Goal: Information Seeking & Learning: Learn about a topic

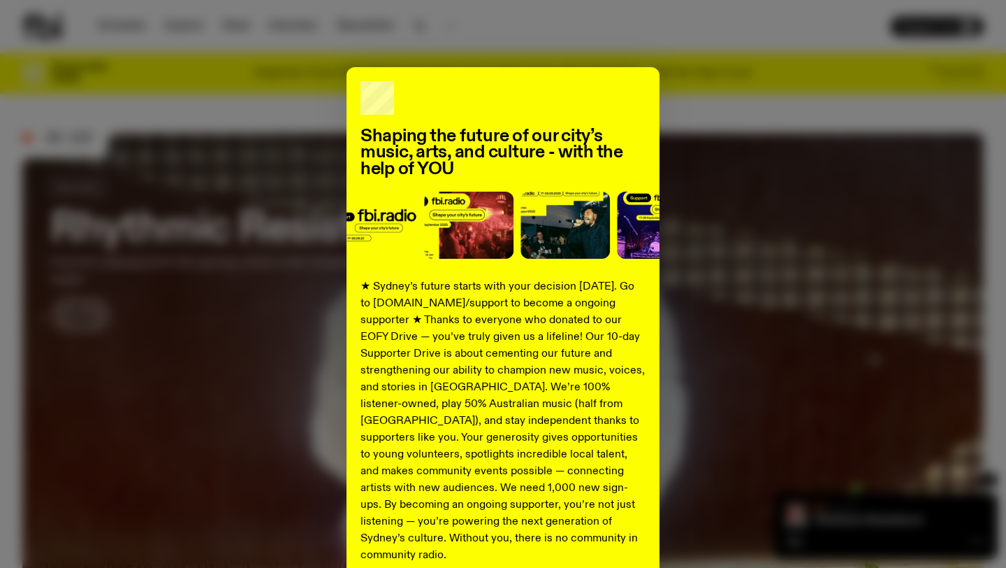
scroll to position [124, 0]
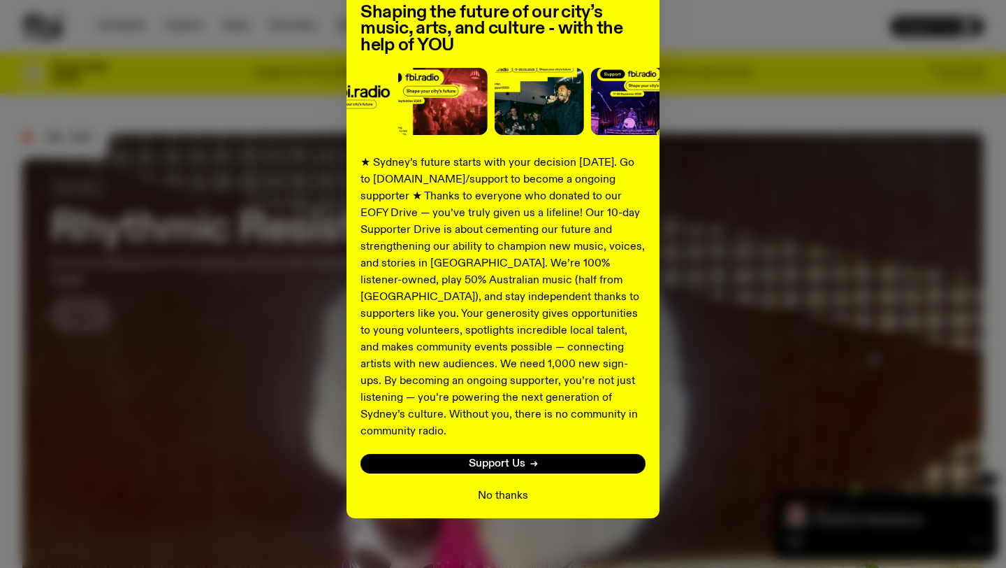
click at [498, 487] on button "No thanks" at bounding box center [503, 495] width 50 height 17
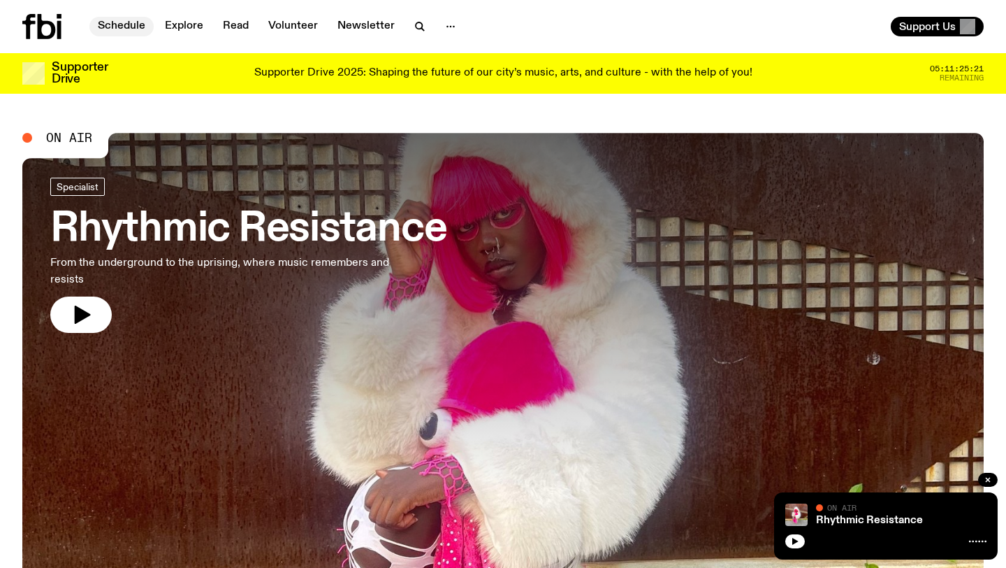
click at [124, 26] on link "Schedule" at bounding box center [121, 27] width 64 height 20
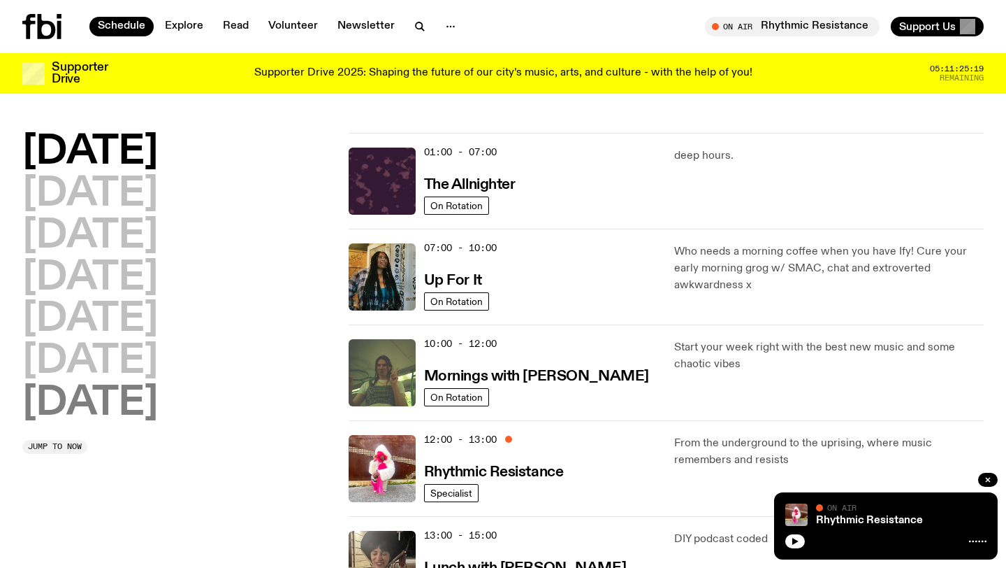
click at [132, 409] on h2 "[DATE]" at bounding box center [90, 403] width 136 height 39
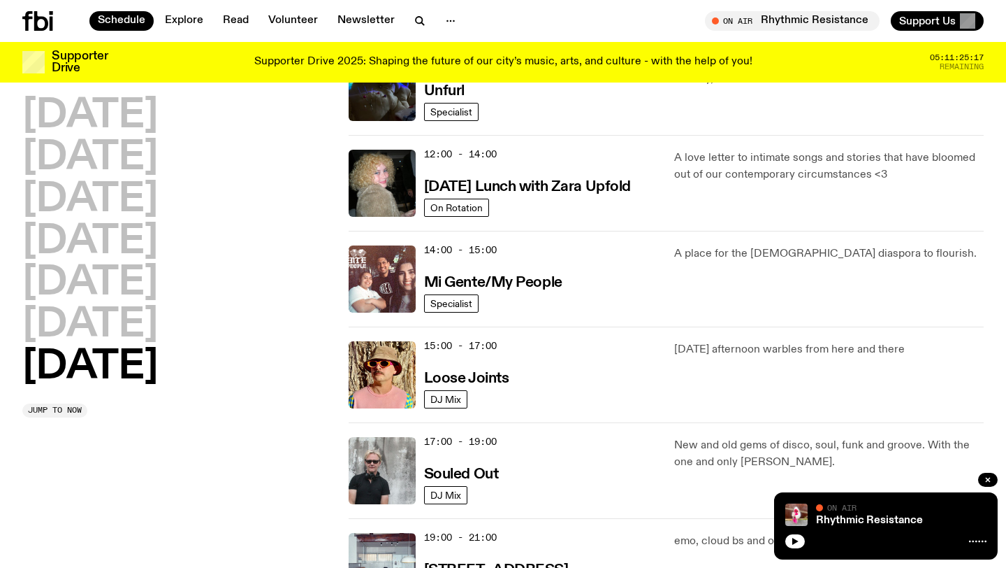
scroll to position [566, 0]
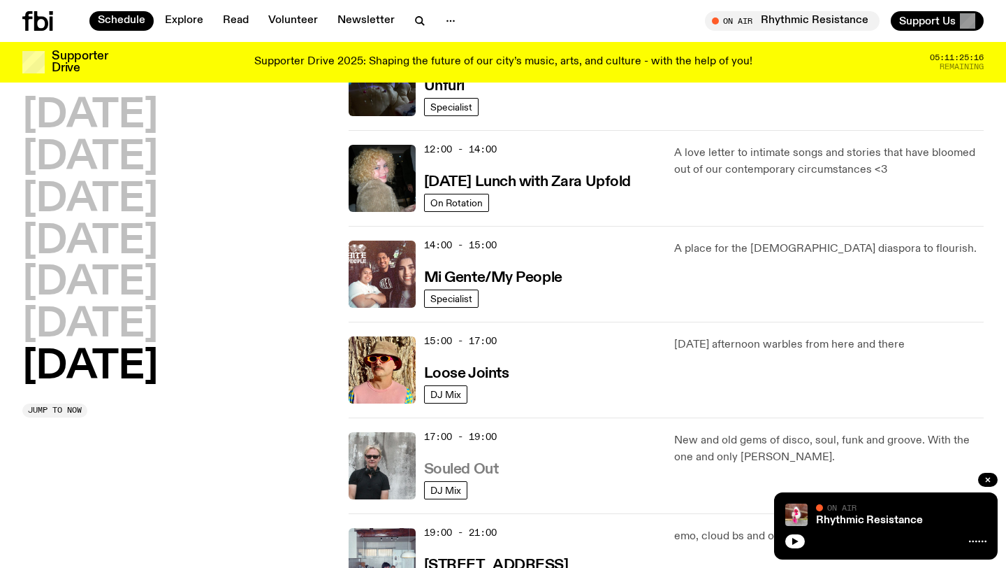
click at [485, 472] on h3 "Souled Out" at bounding box center [461, 469] width 75 height 15
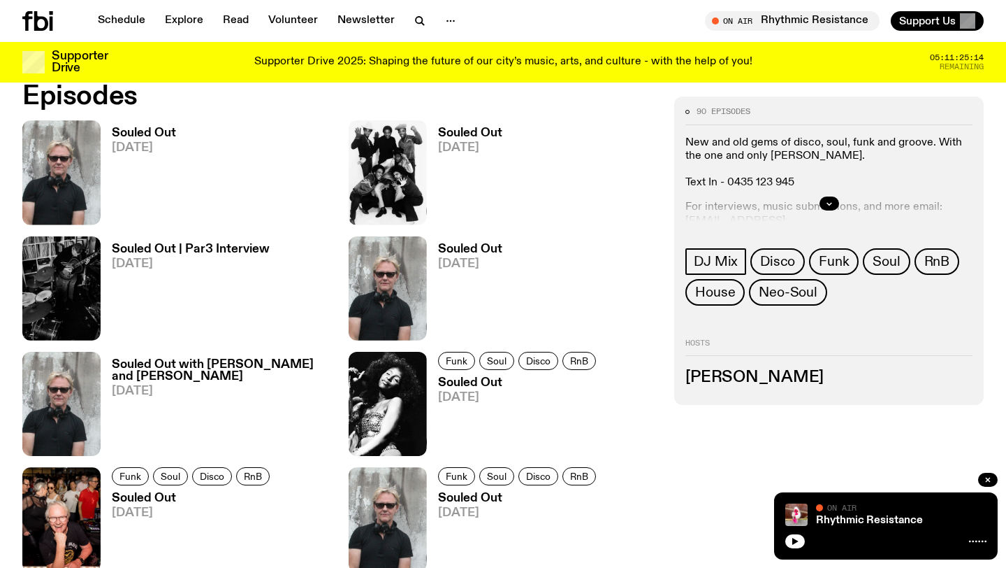
scroll to position [650, 0]
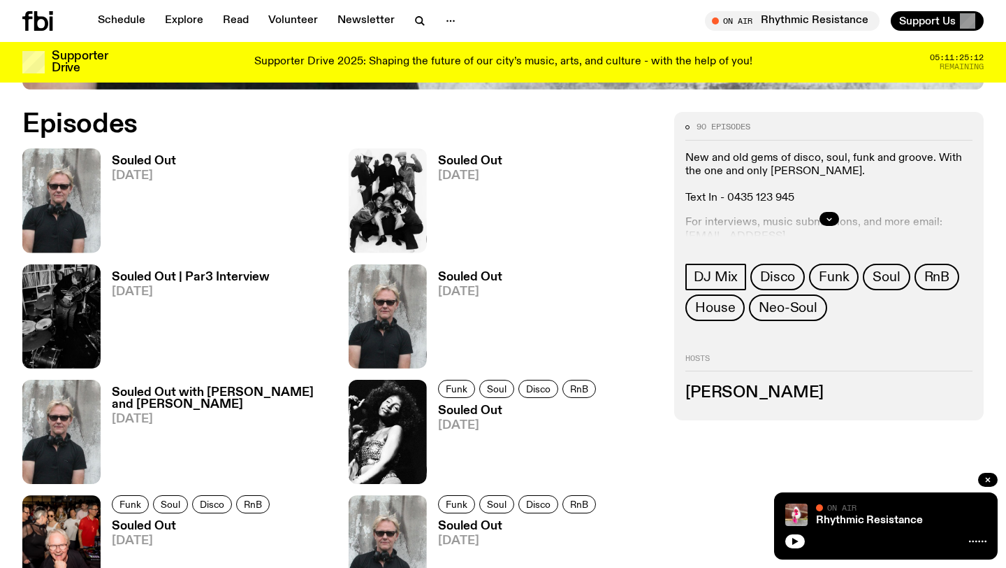
click at [142, 164] on h3 "Souled Out" at bounding box center [144, 161] width 64 height 12
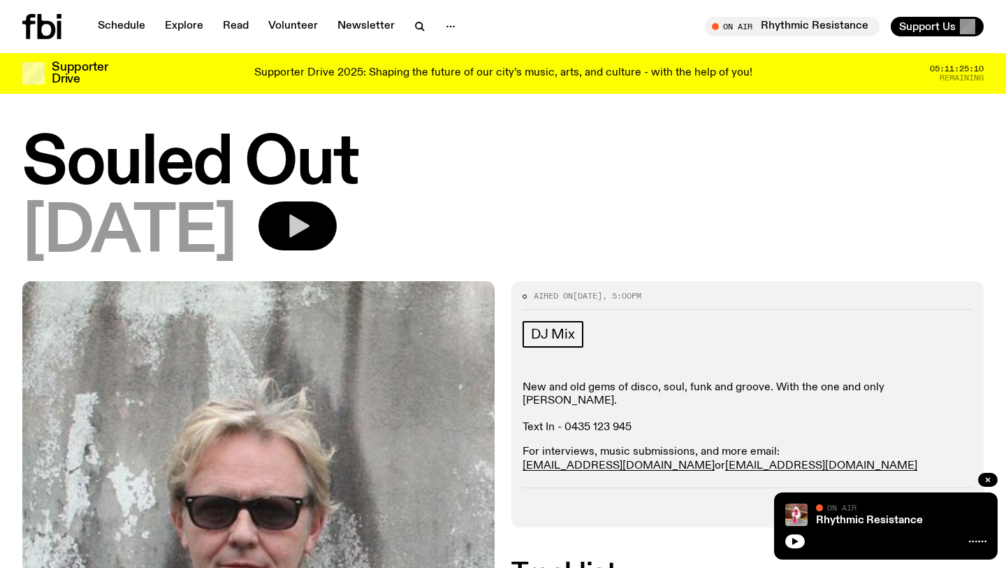
click at [315, 226] on button "button" at bounding box center [298, 225] width 78 height 49
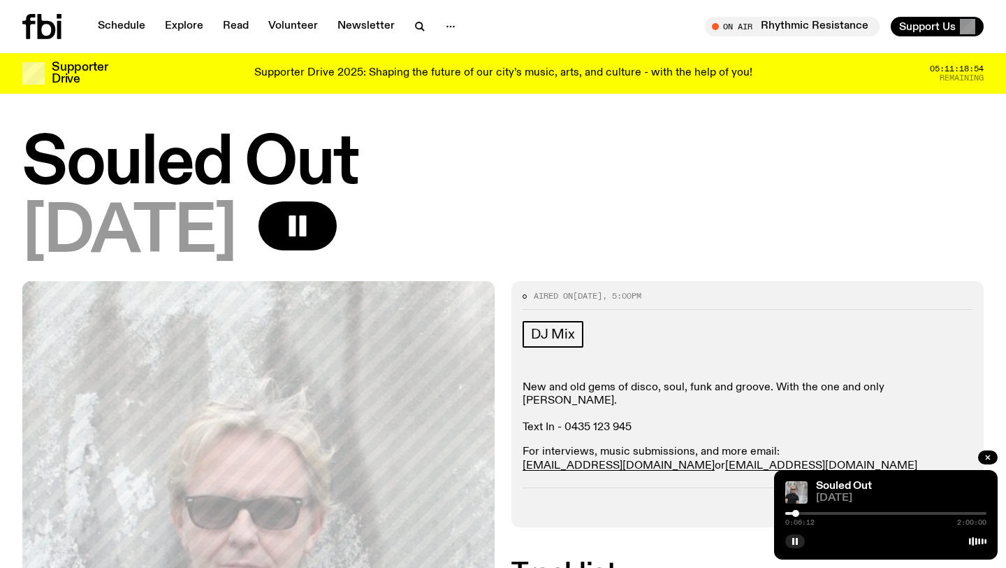
click at [814, 512] on div at bounding box center [886, 513] width 201 height 3
click at [818, 512] on div at bounding box center [886, 513] width 201 height 3
click at [137, 23] on link "Schedule" at bounding box center [121, 27] width 64 height 20
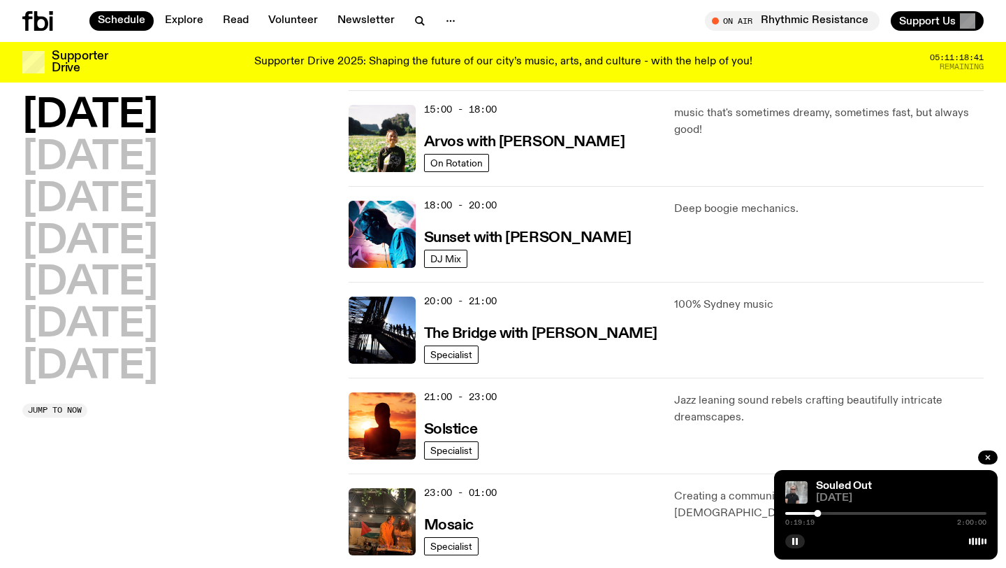
scroll to position [513, 0]
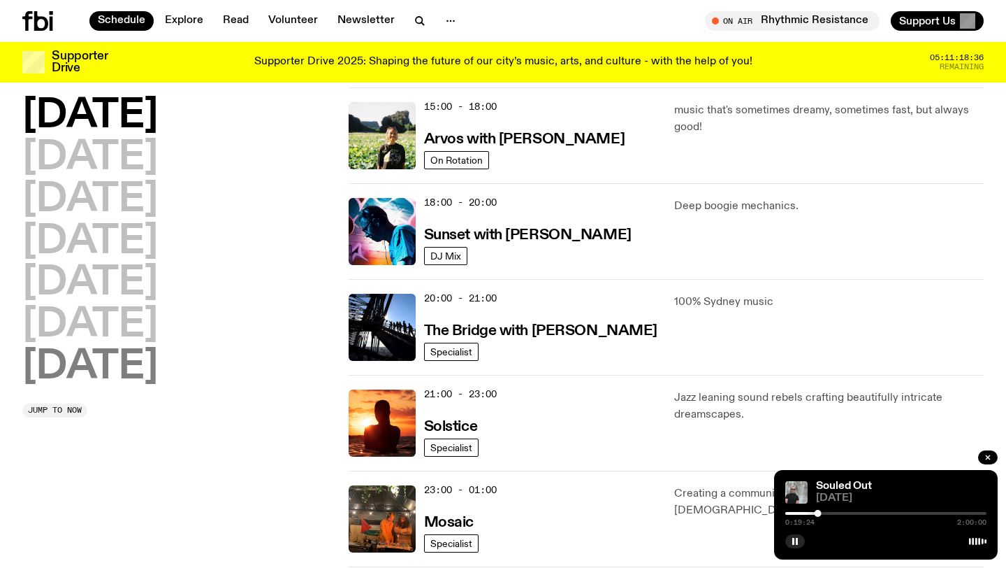
click at [147, 373] on h2 "[DATE]" at bounding box center [90, 366] width 136 height 39
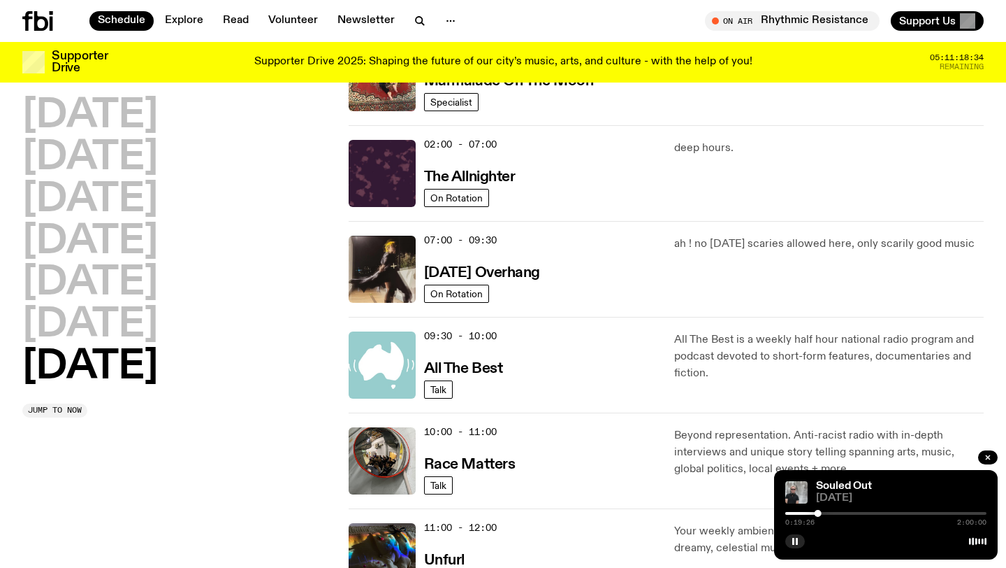
scroll to position [166, 0]
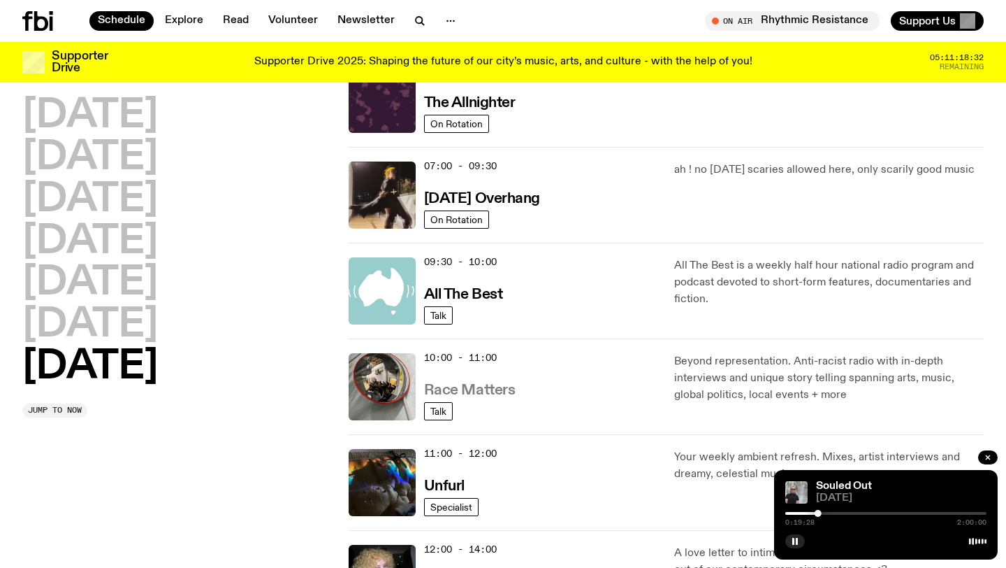
click at [503, 391] on h3 "Race Matters" at bounding box center [470, 390] width 92 height 15
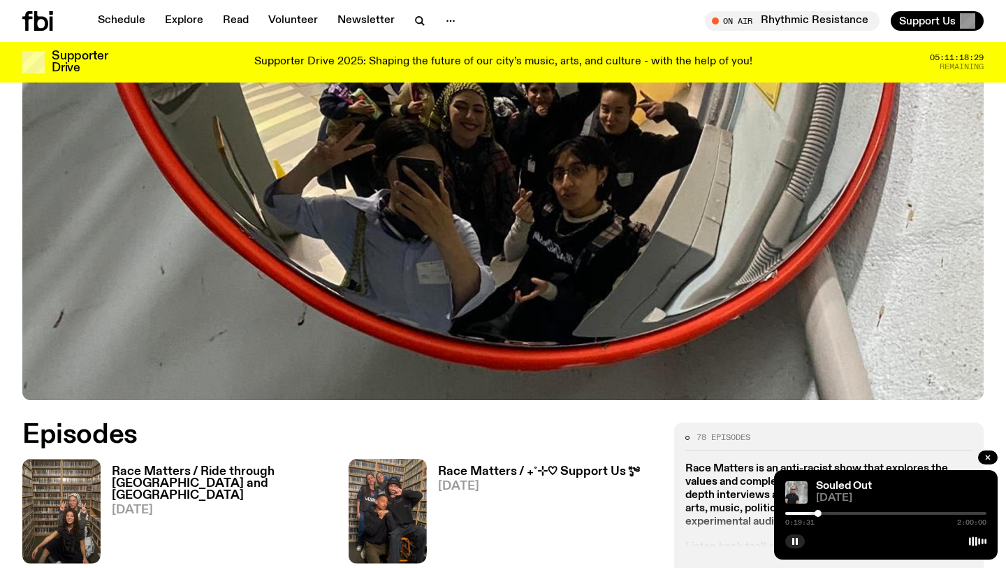
scroll to position [446, 0]
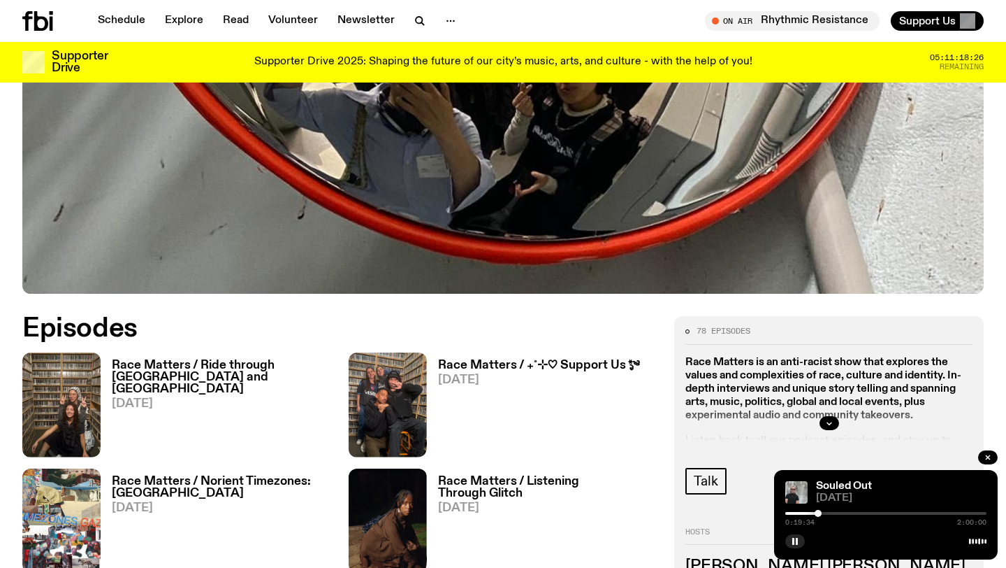
click at [231, 370] on h3 "Race Matters / Ride through [GEOGRAPHIC_DATA] and [GEOGRAPHIC_DATA]" at bounding box center [222, 377] width 220 height 36
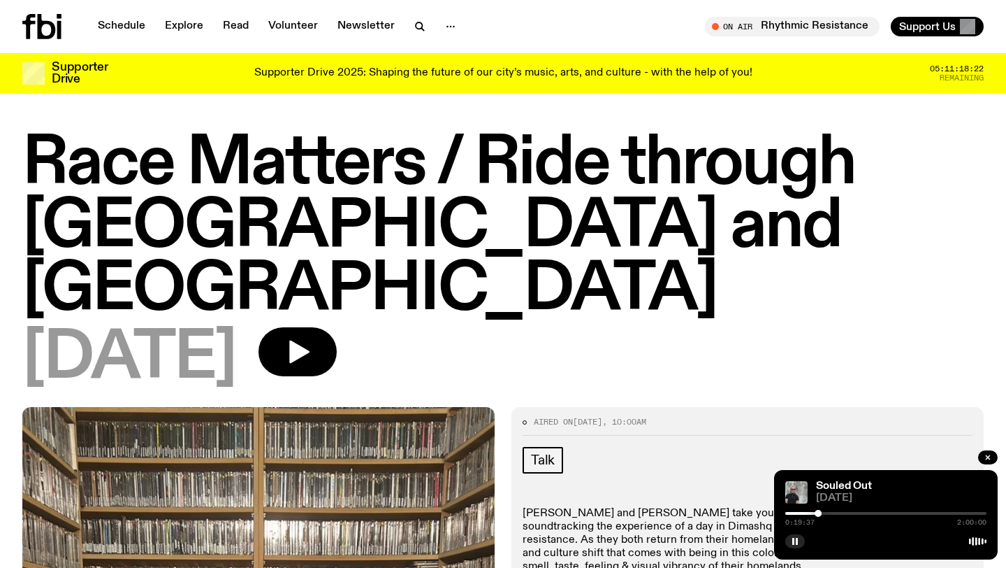
click at [236, 327] on span "[DATE]" at bounding box center [129, 358] width 214 height 63
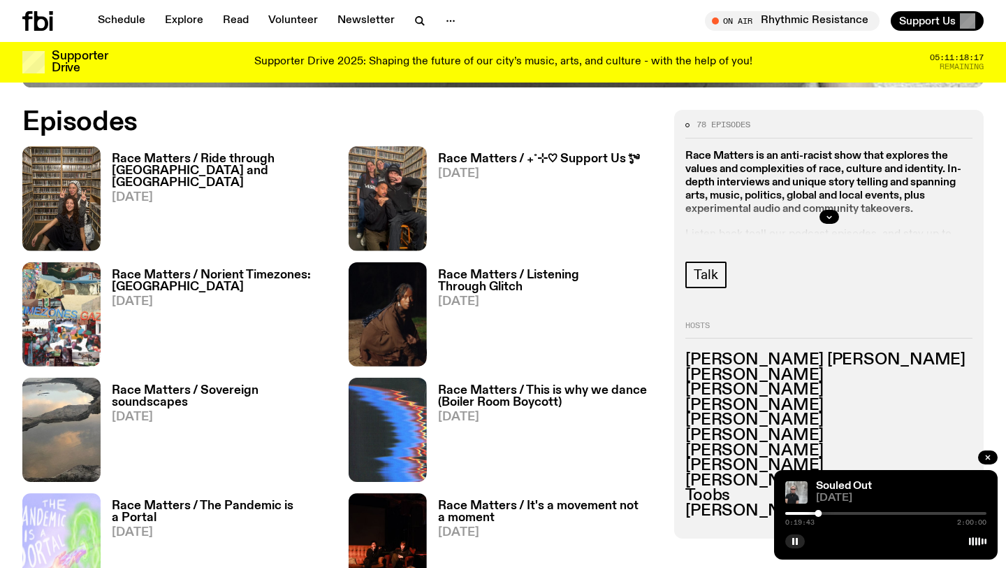
scroll to position [656, 0]
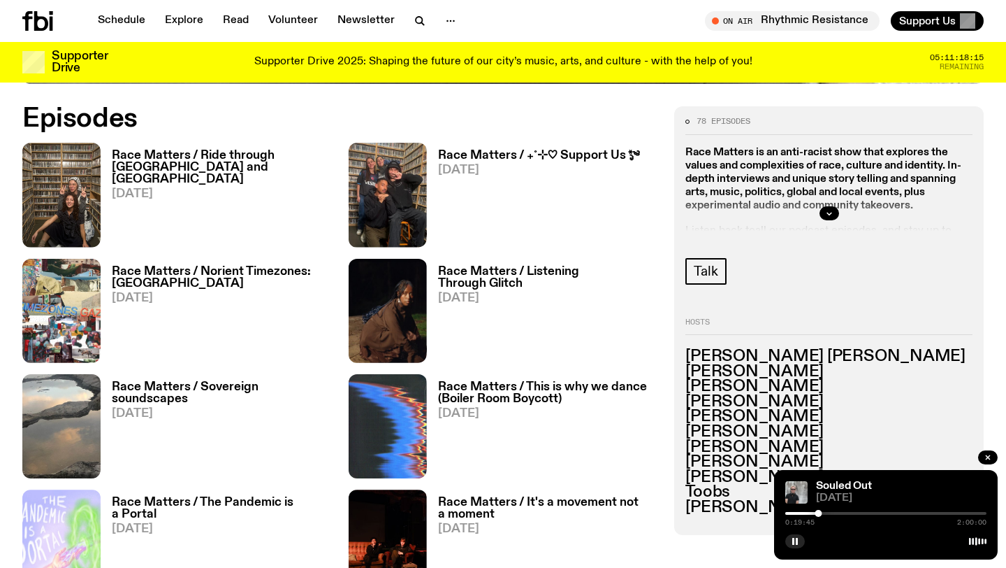
click at [577, 384] on h3 "Race Matters / This is why we dance (Boiler Room Boycott)" at bounding box center [548, 393] width 220 height 24
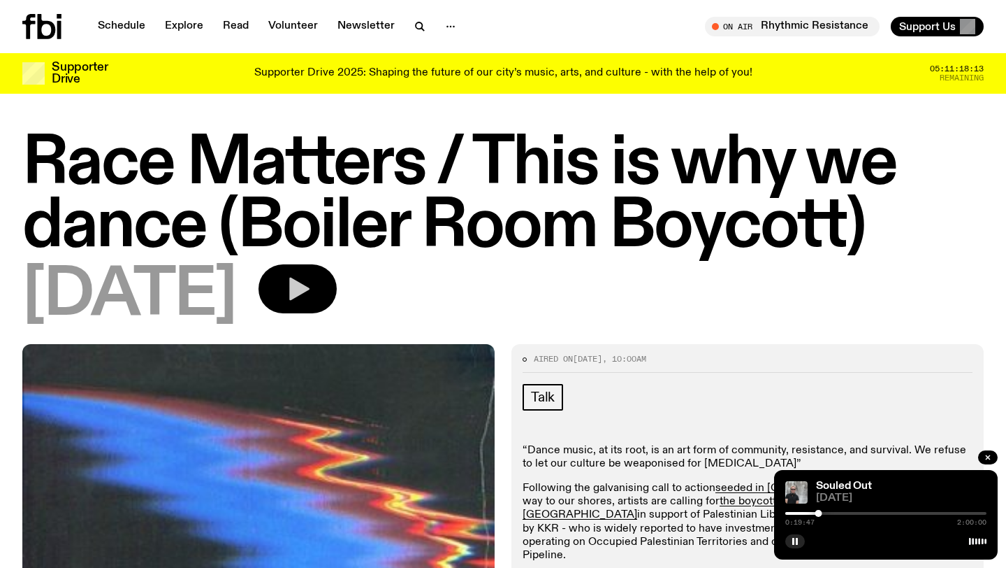
click at [310, 288] on icon "button" at bounding box center [299, 288] width 20 height 23
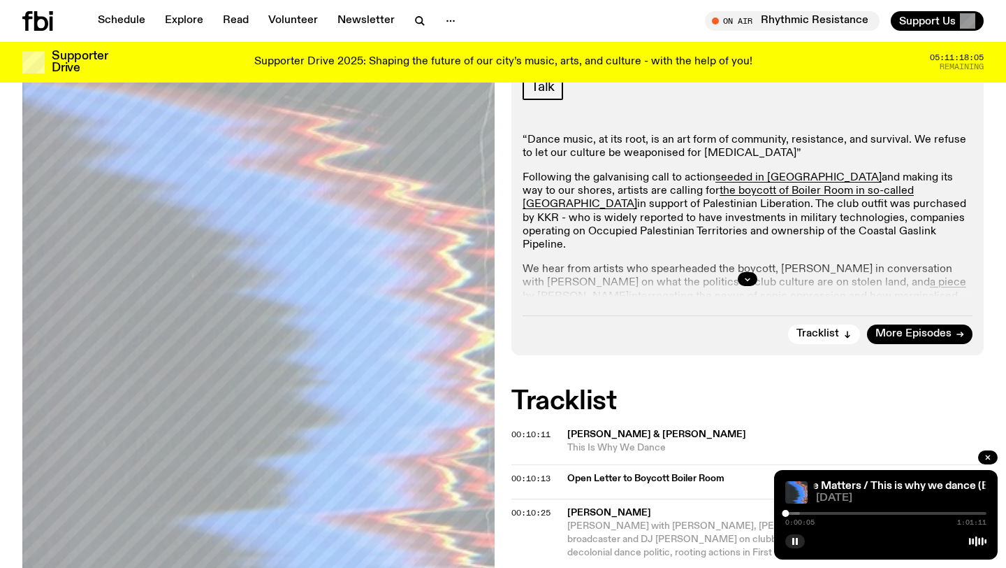
scroll to position [305, 0]
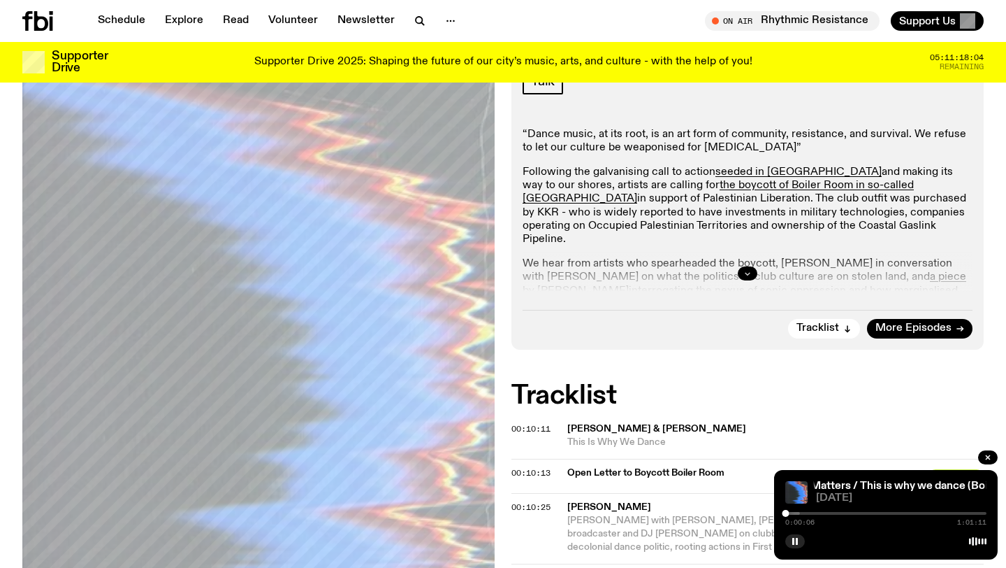
click at [751, 273] on icon "button" at bounding box center [748, 273] width 8 height 8
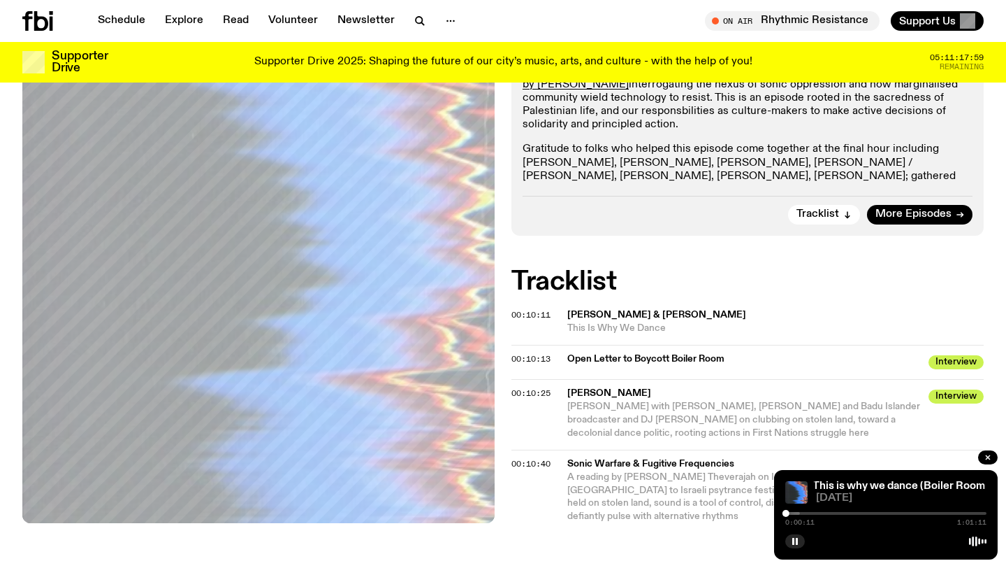
scroll to position [512, 0]
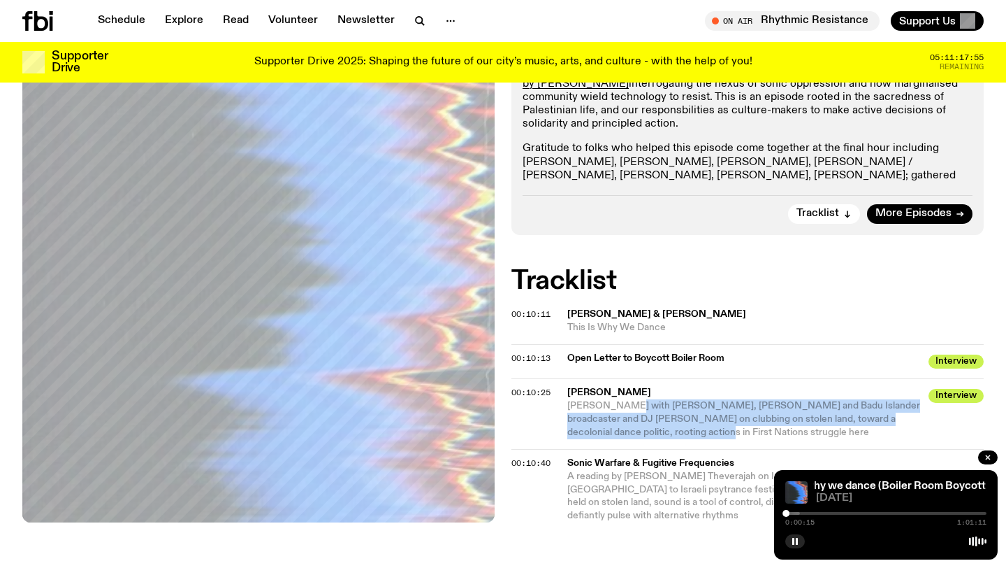
drag, startPoint x: 626, startPoint y: 405, endPoint x: 649, endPoint y: 432, distance: 35.2
click at [649, 432] on span "[PERSON_NAME] with [PERSON_NAME], [PERSON_NAME] and Badu Islander broadcaster a…" at bounding box center [744, 418] width 353 height 36
click at [649, 431] on span "[PERSON_NAME] with [PERSON_NAME], [PERSON_NAME] and Badu Islander broadcaster a…" at bounding box center [744, 418] width 353 height 36
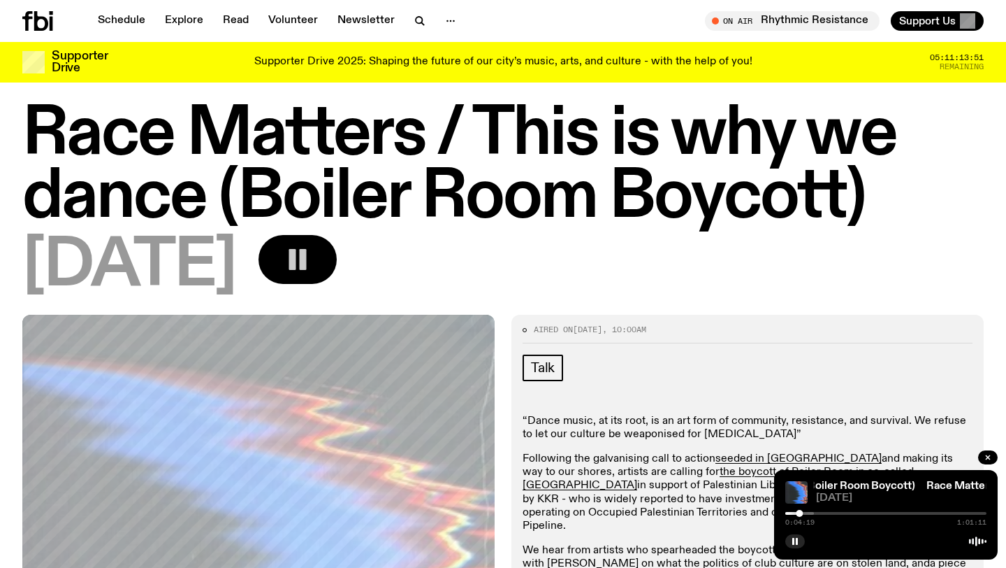
scroll to position [0, 0]
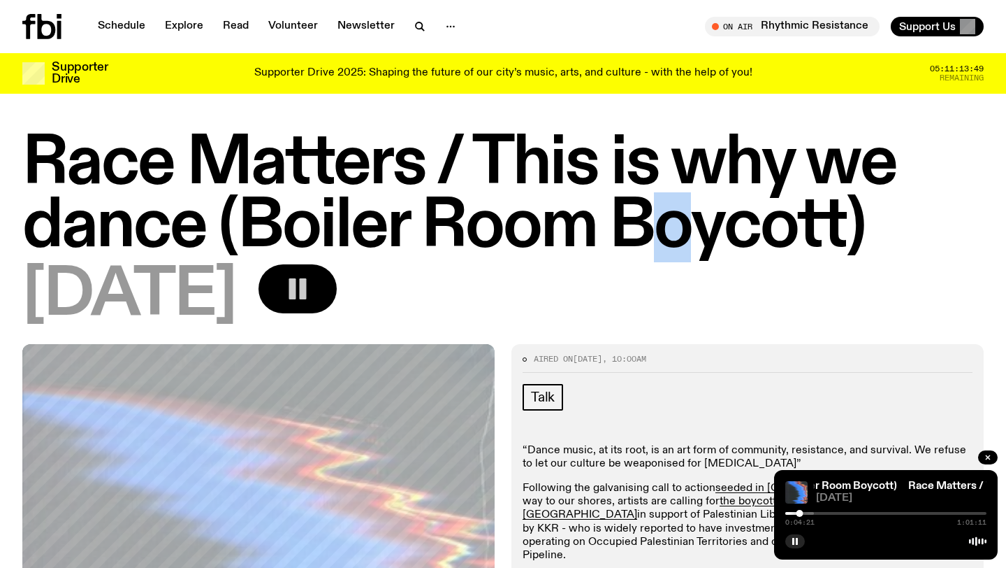
drag, startPoint x: 634, startPoint y: 217, endPoint x: 704, endPoint y: 217, distance: 69.9
click at [704, 217] on h1 "Race Matters / This is why we dance (Boiler Room Boycott)" at bounding box center [503, 196] width 962 height 126
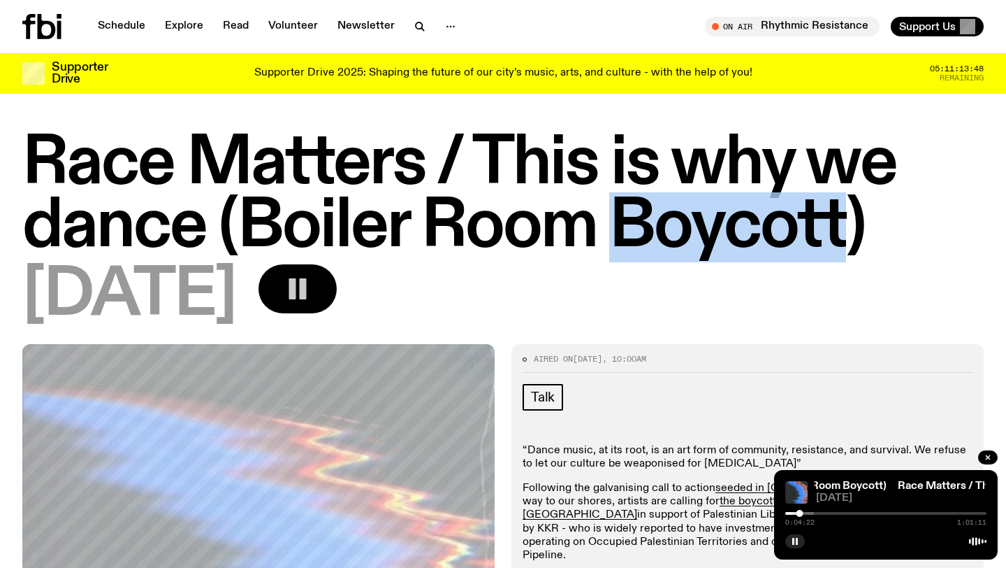
drag, startPoint x: 704, startPoint y: 217, endPoint x: 636, endPoint y: 216, distance: 67.8
click at [635, 217] on h1 "Race Matters / This is why we dance (Boiler Room Boycott)" at bounding box center [503, 196] width 962 height 126
click at [636, 216] on h1 "Race Matters / This is why we dance (Boiler Room Boycott)" at bounding box center [503, 196] width 962 height 126
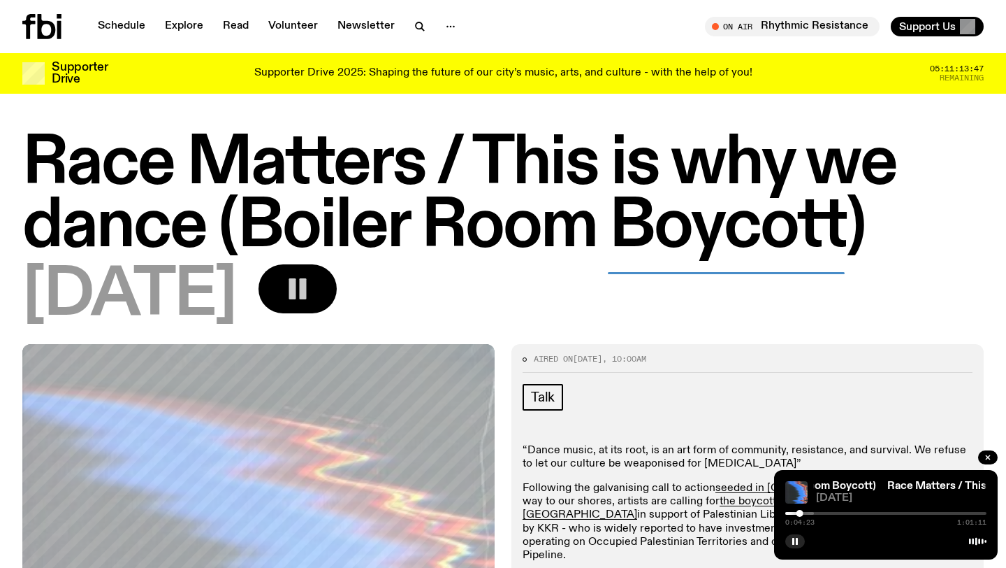
click at [637, 246] on h1 "Race Matters / This is why we dance (Boiler Room Boycott)" at bounding box center [503, 196] width 962 height 126
click at [602, 259] on h1 "Race Matters / This is why we dance (Boiler Room Boycott)" at bounding box center [503, 196] width 962 height 126
click at [897, 24] on button "Support Us" at bounding box center [937, 27] width 93 height 20
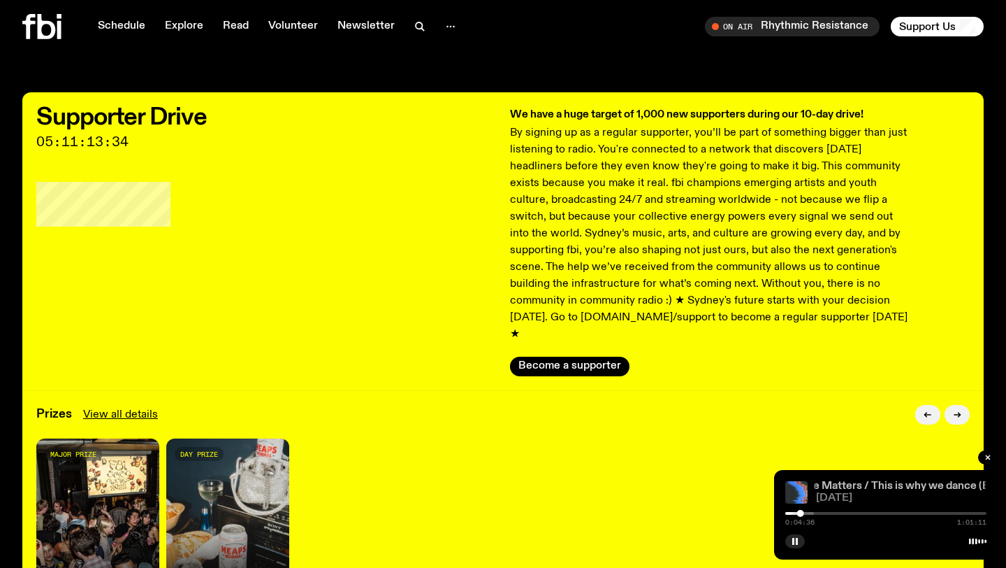
click at [853, 487] on link "Race Matters / This is why we dance (Boiler Room Boycott)" at bounding box center [942, 485] width 296 height 11
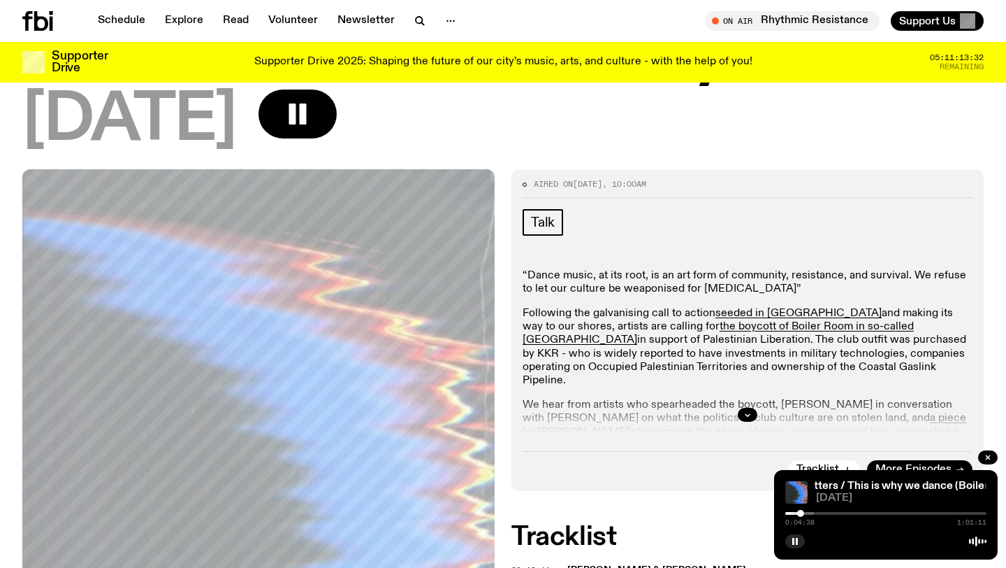
scroll to position [164, 0]
click at [760, 410] on div at bounding box center [748, 413] width 450 height 45
click at [750, 410] on icon "button" at bounding box center [748, 414] width 8 height 8
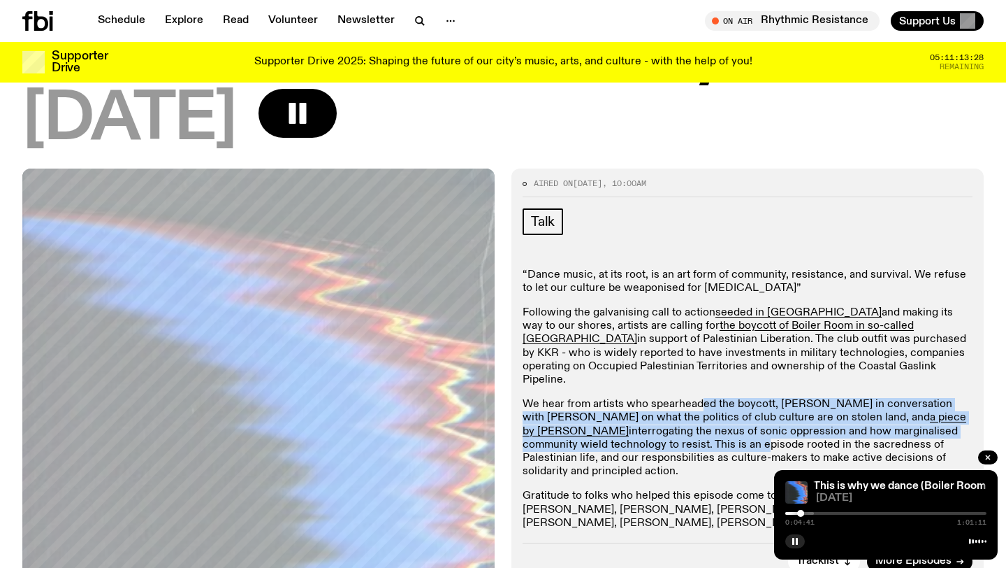
drag, startPoint x: 701, startPoint y: 398, endPoint x: 700, endPoint y: 430, distance: 31.5
click at [700, 430] on p "We hear from artists who spearheaded the boycott, [PERSON_NAME] in conversation…" at bounding box center [748, 438] width 450 height 80
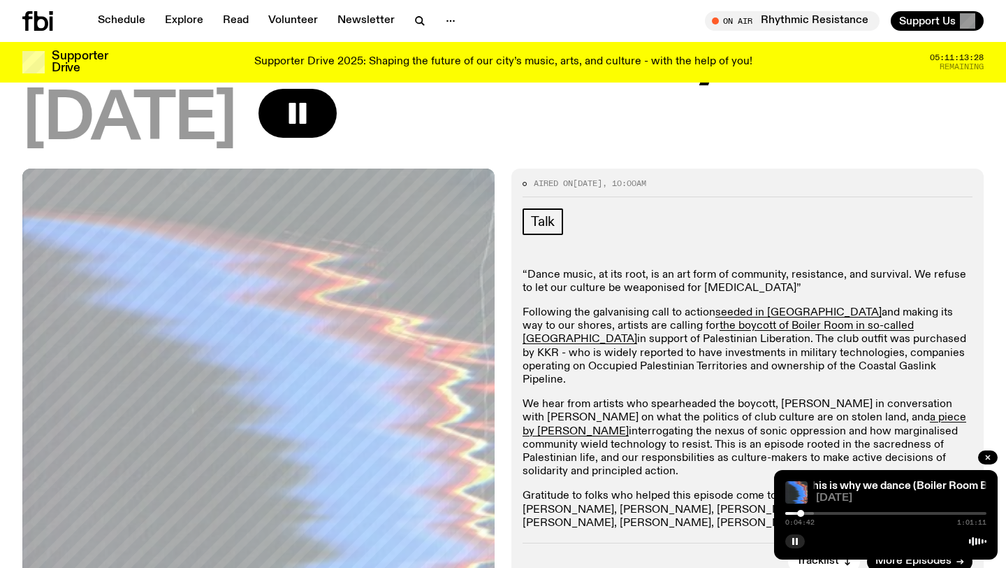
scroll to position [264, 0]
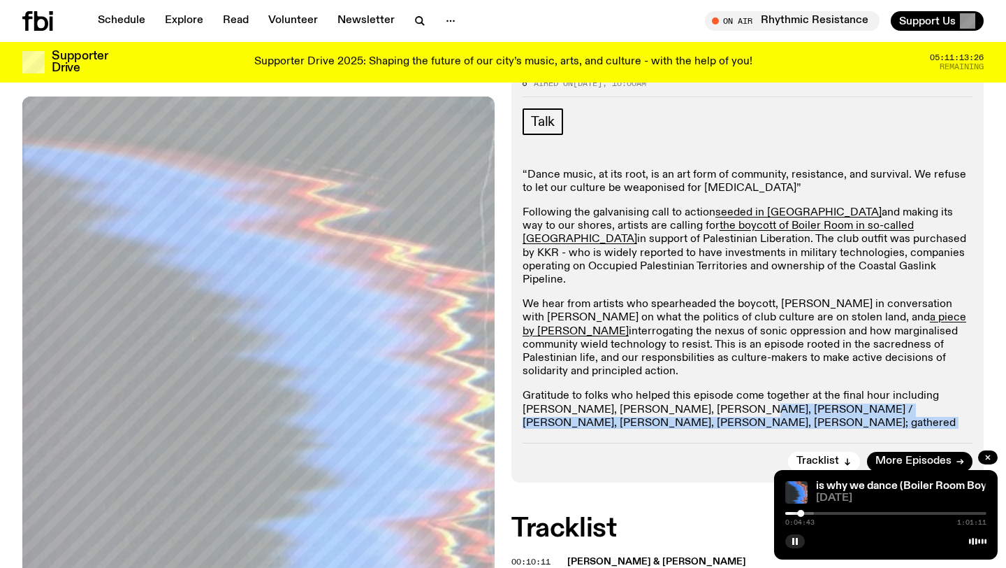
drag, startPoint x: 680, startPoint y: 394, endPoint x: 723, endPoint y: 408, distance: 45.8
click at [723, 408] on p "Gratitude to folks who helped this episode come together at the final hour incl…" at bounding box center [748, 416] width 450 height 54
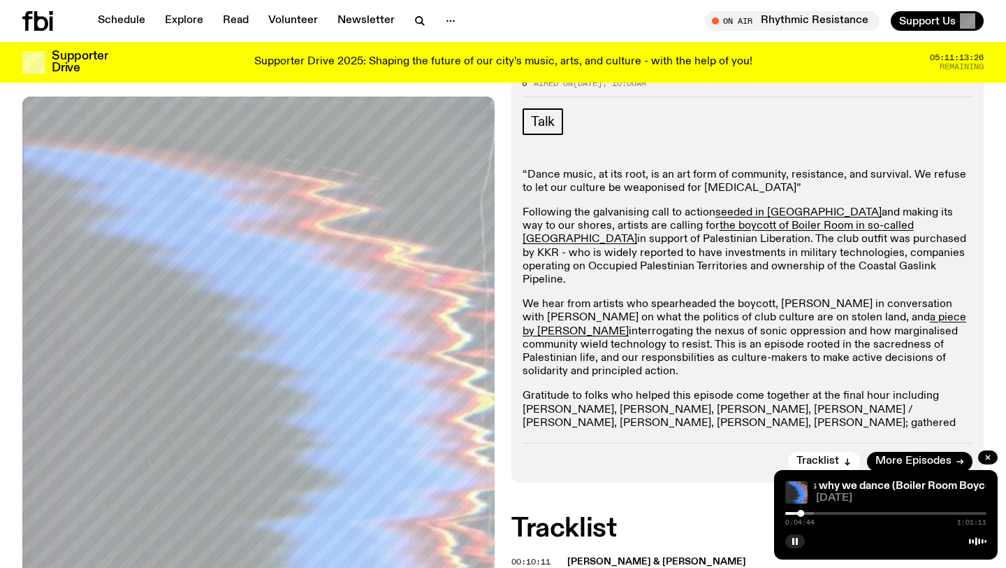
click at [723, 408] on p "Gratitude to folks who helped this episode come together at the final hour incl…" at bounding box center [748, 416] width 450 height 54
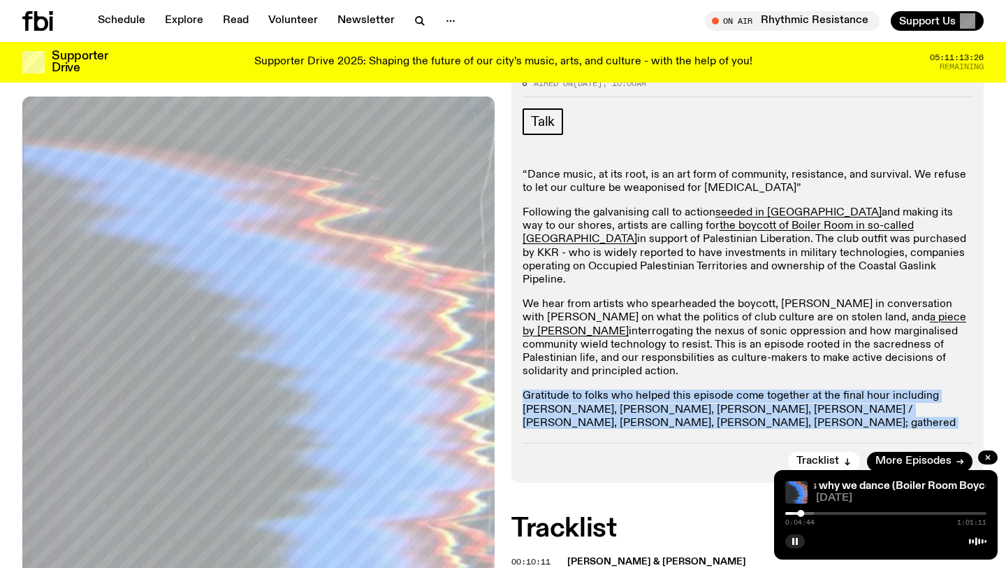
click at [723, 408] on p "Gratitude to folks who helped this episode come together at the final hour incl…" at bounding box center [748, 416] width 450 height 54
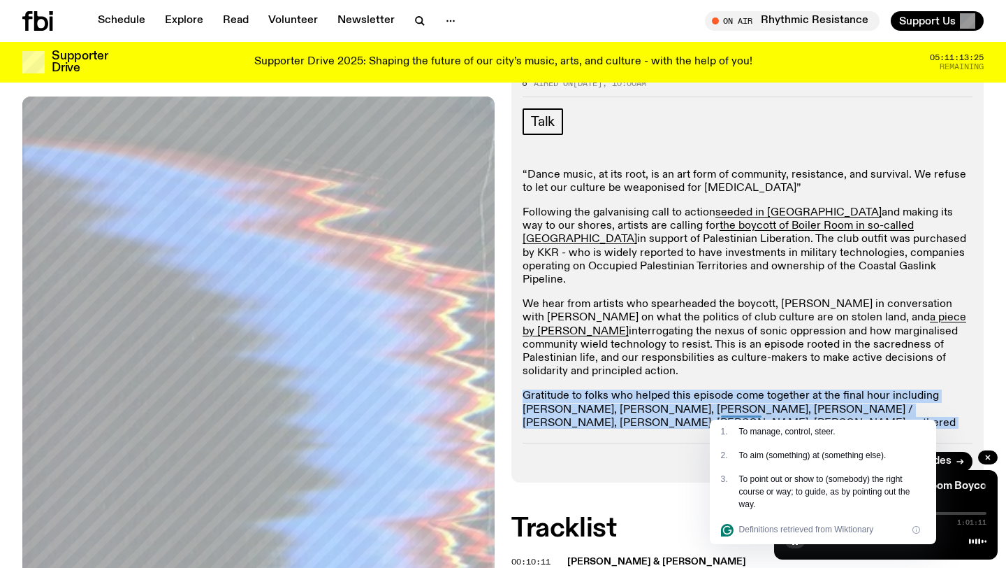
click at [723, 408] on p "Gratitude to folks who helped this episode come together at the final hour incl…" at bounding box center [748, 416] width 450 height 54
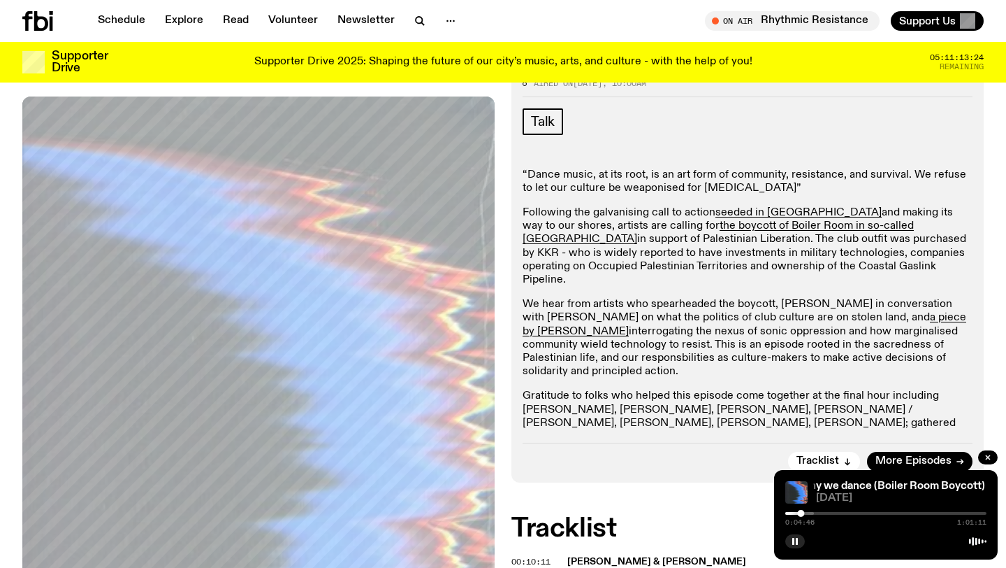
click at [719, 318] on p "We hear from artists who spearheaded the boycott, [PERSON_NAME] in conversation…" at bounding box center [748, 338] width 450 height 80
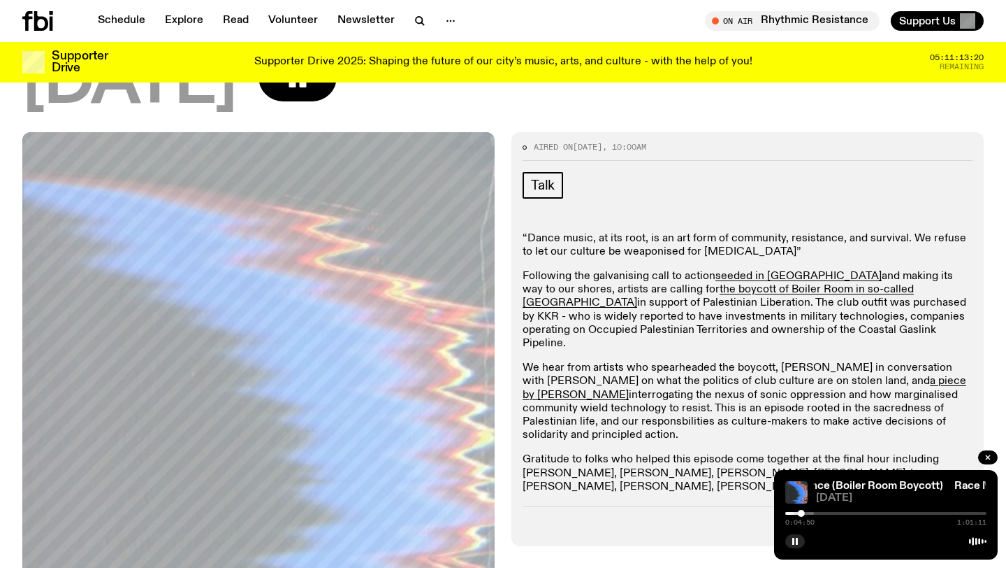
scroll to position [184, 0]
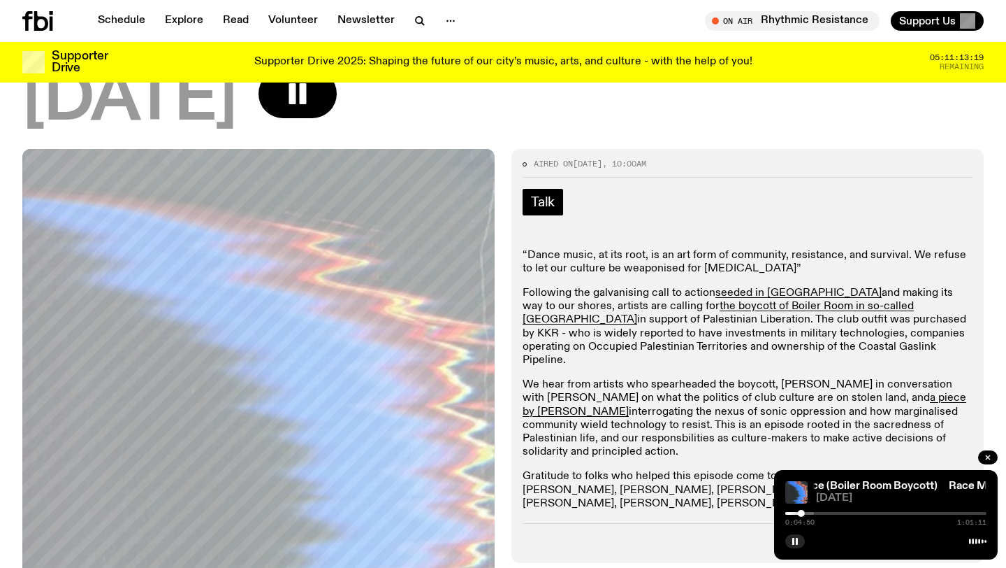
click at [537, 198] on span "Talk" at bounding box center [543, 201] width 24 height 15
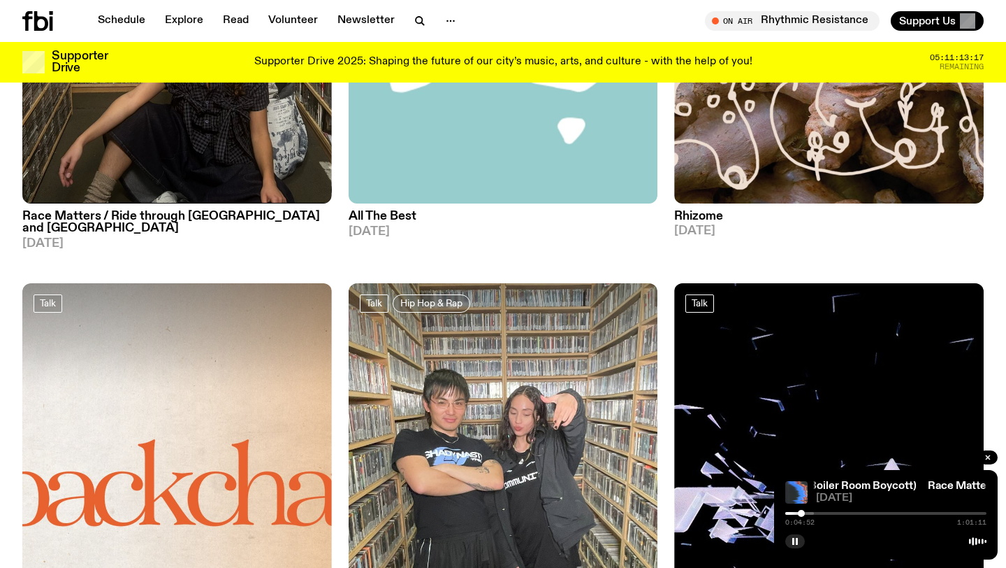
scroll to position [407, 0]
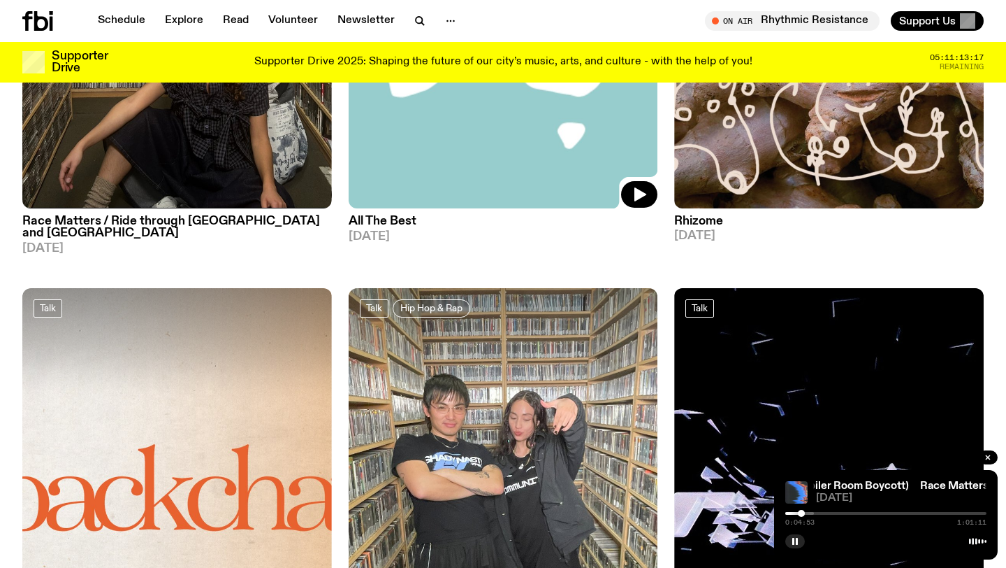
click at [517, 156] on img at bounding box center [504, 2] width 310 height 412
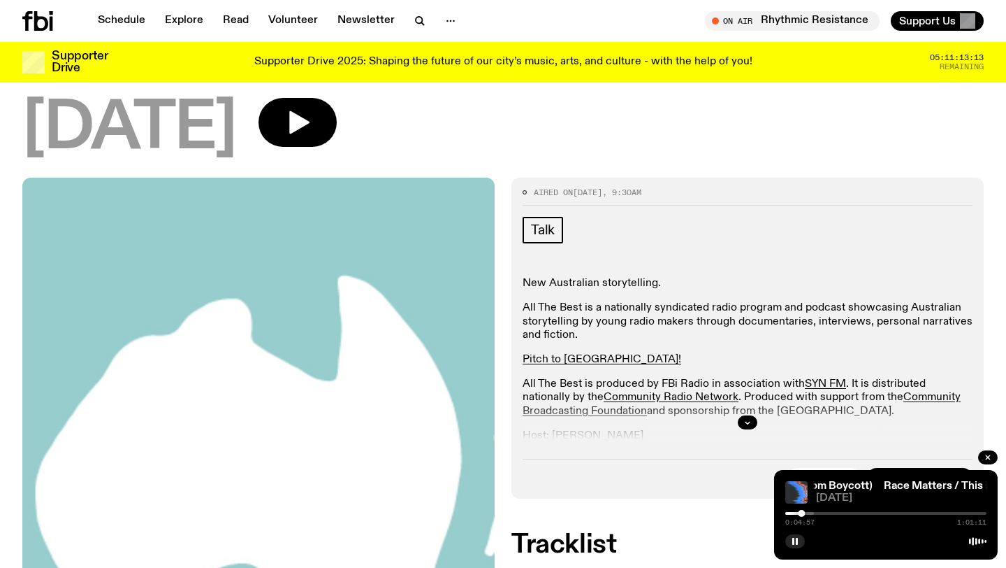
scroll to position [94, 0]
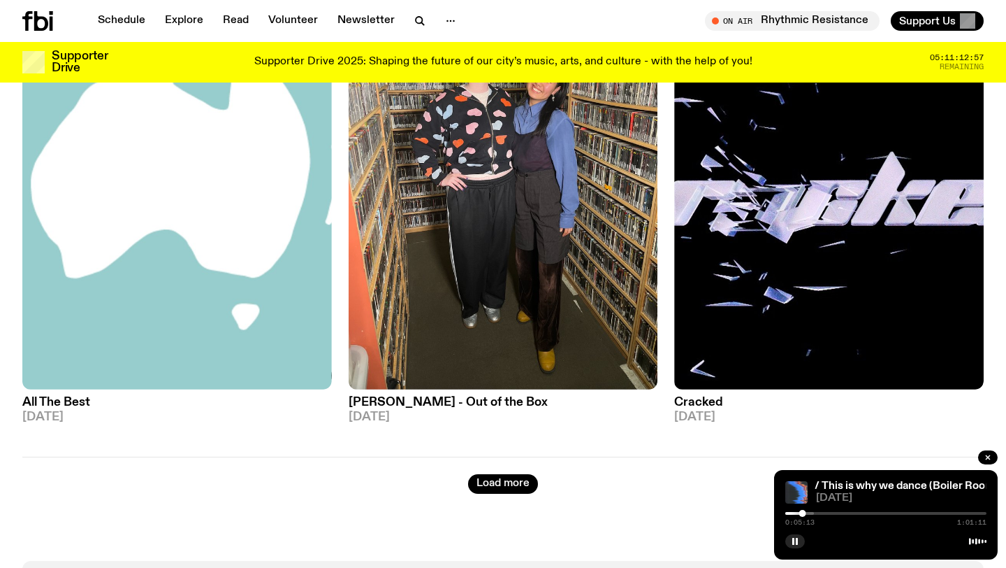
scroll to position [4638, 0]
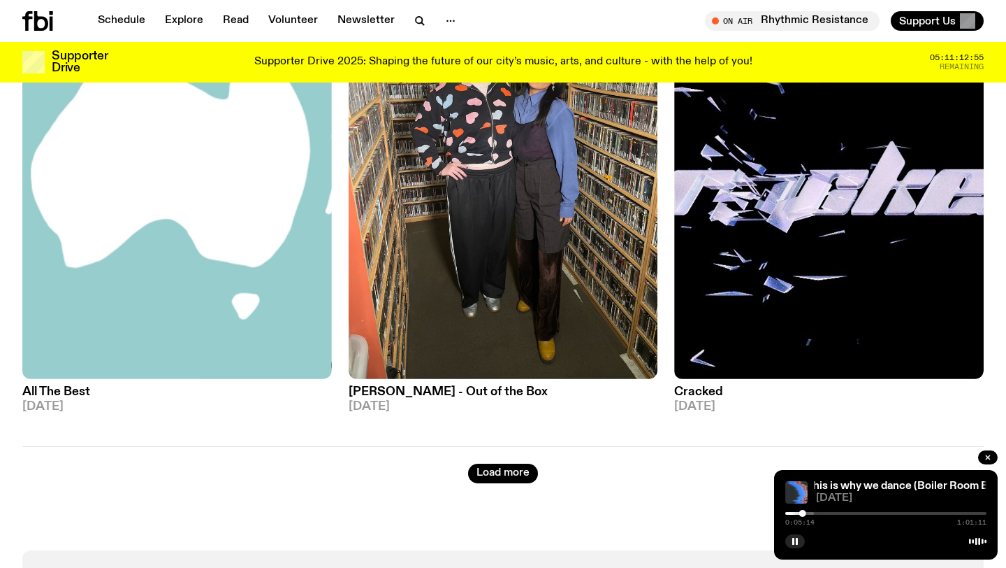
click at [499, 446] on div "Load more" at bounding box center [503, 464] width 962 height 37
click at [505, 463] on button "Load more" at bounding box center [503, 473] width 70 height 20
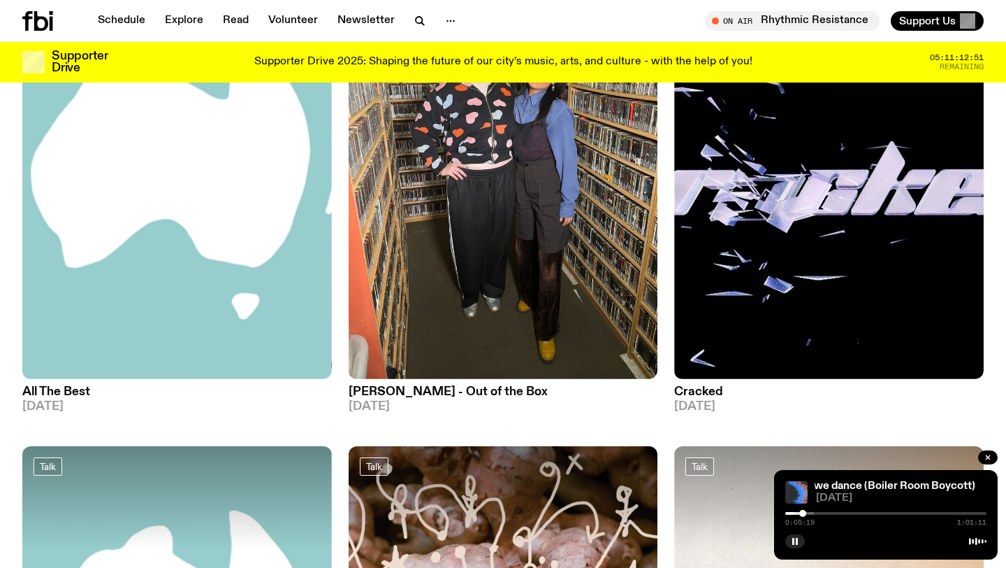
click at [84, 386] on h3 "All The Best" at bounding box center [177, 392] width 310 height 12
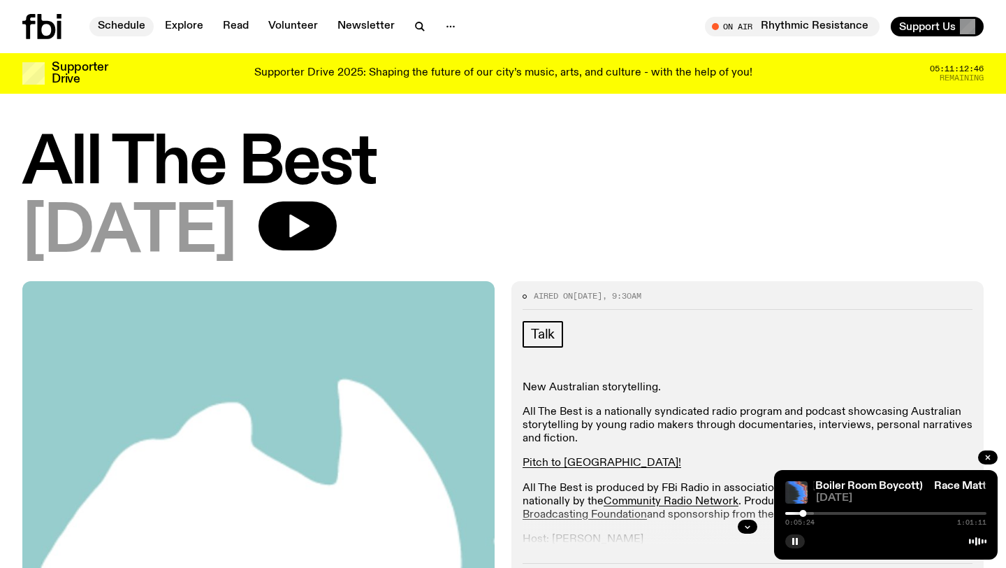
click at [130, 27] on link "Schedule" at bounding box center [121, 27] width 64 height 20
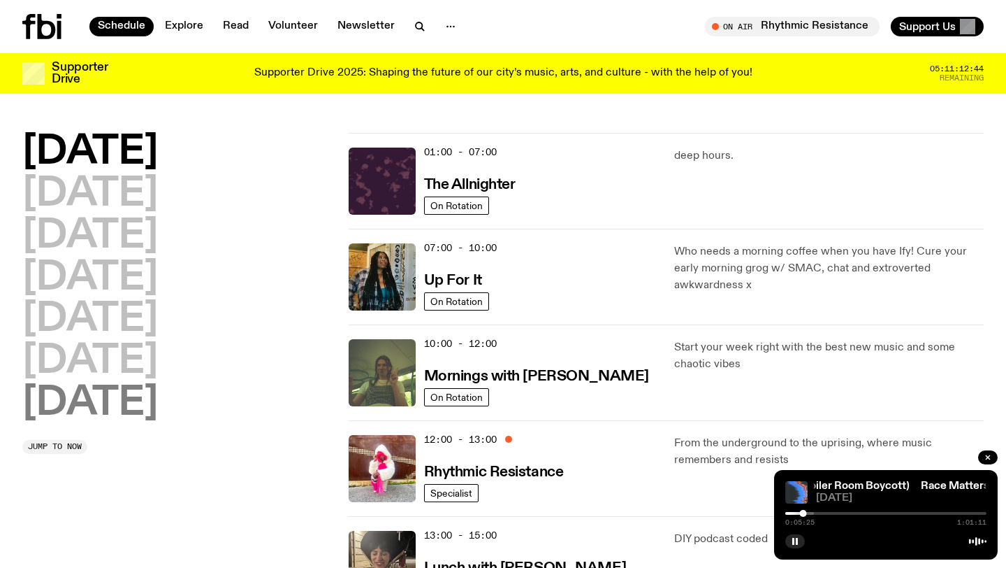
click at [126, 408] on h2 "[DATE]" at bounding box center [90, 403] width 136 height 39
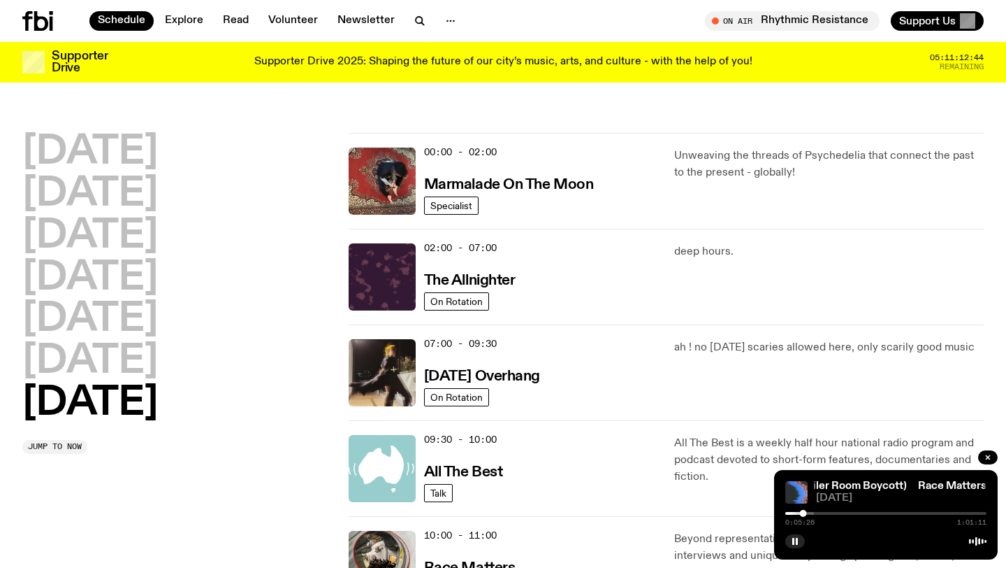
scroll to position [39, 0]
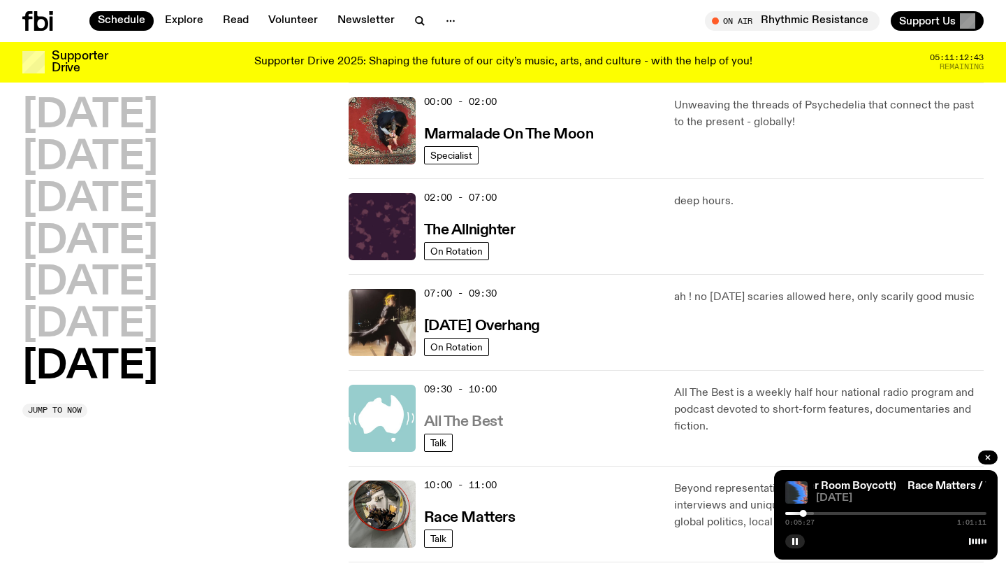
click at [500, 417] on h3 "All The Best" at bounding box center [463, 421] width 79 height 15
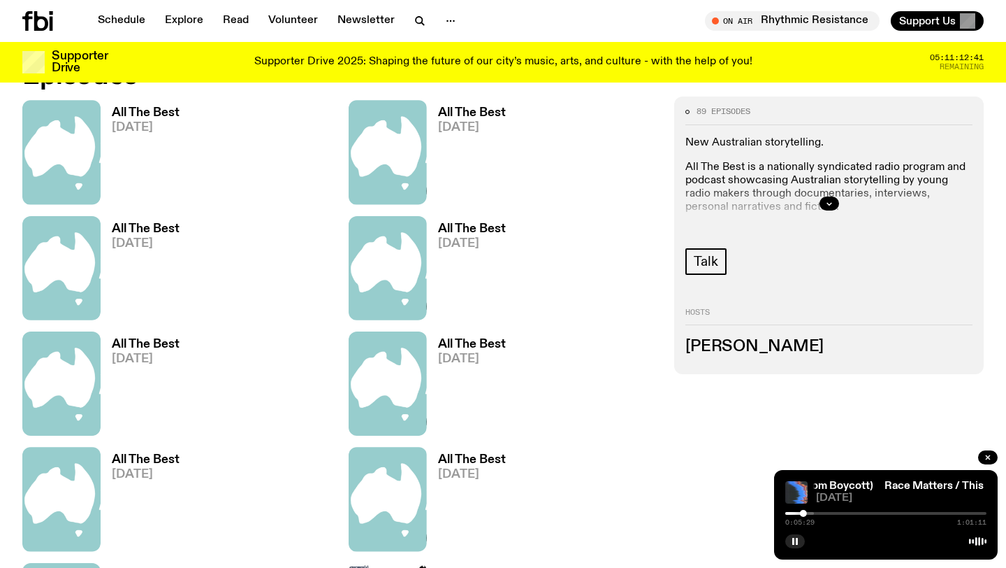
scroll to position [707, 0]
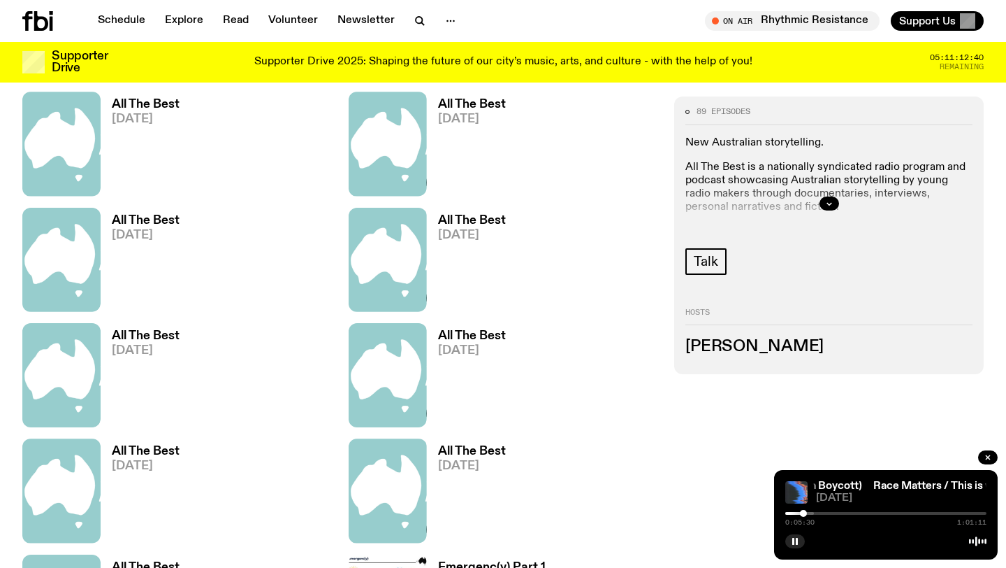
click at [818, 210] on div at bounding box center [829, 203] width 287 height 45
click at [828, 210] on div at bounding box center [829, 203] width 287 height 45
click at [828, 203] on icon "button" at bounding box center [829, 204] width 5 height 2
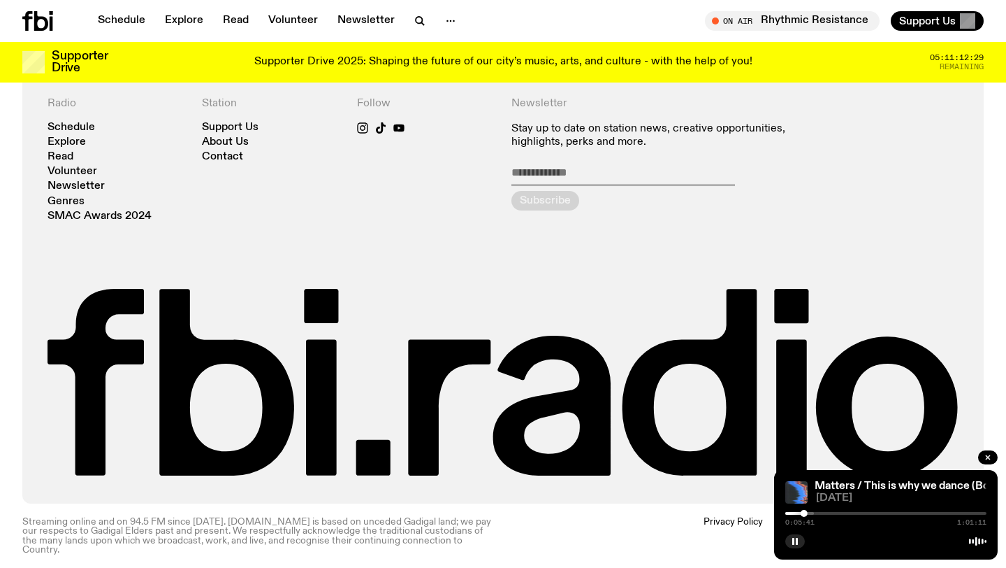
scroll to position [2286, 0]
